Goal: Task Accomplishment & Management: Use online tool/utility

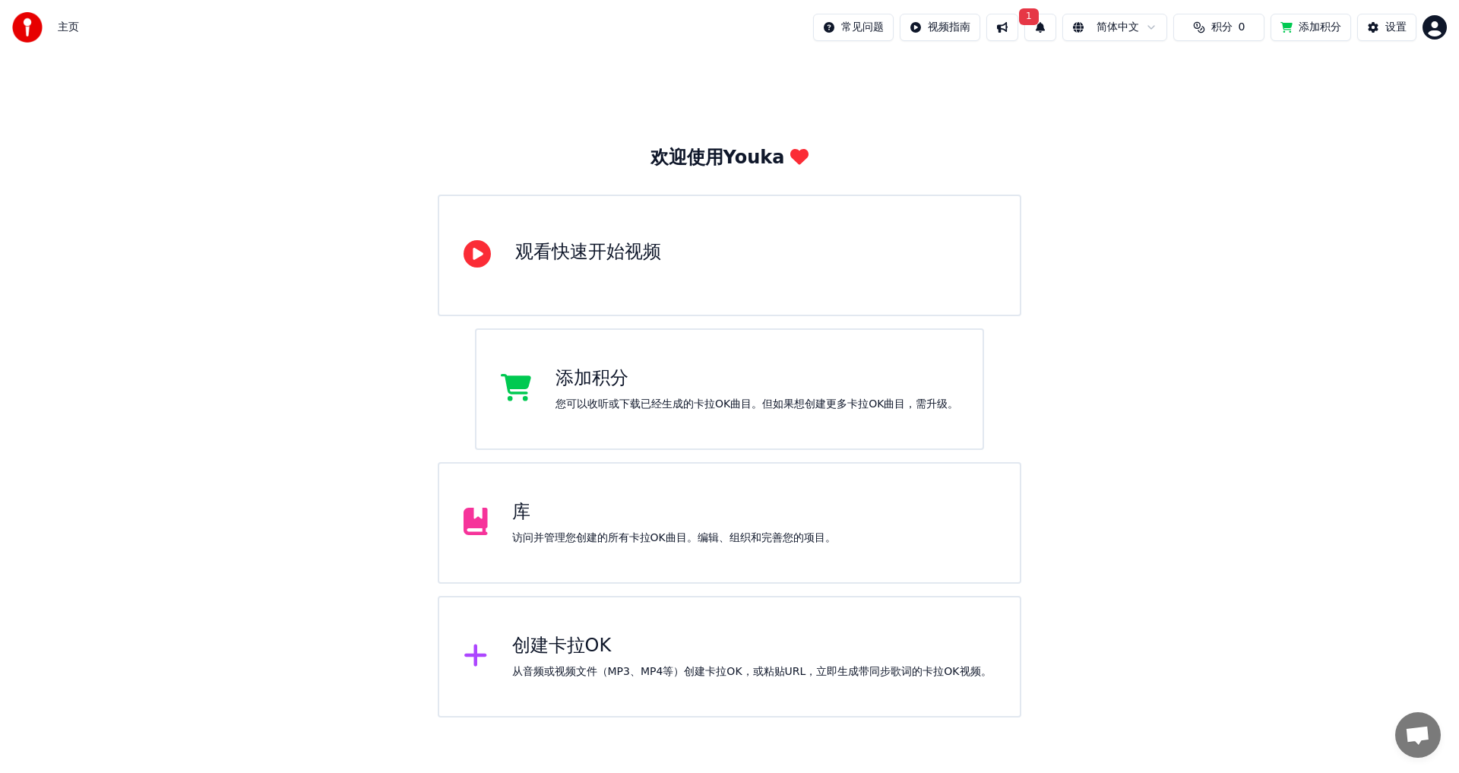
click at [1024, 26] on button "1" at bounding box center [1040, 27] width 32 height 27
click at [1144, 73] on button "更新" at bounding box center [1140, 75] width 47 height 27
click at [1211, 31] on span "积分" at bounding box center [1221, 27] width 21 height 15
click at [1203, 109] on button "刷新" at bounding box center [1206, 113] width 59 height 27
